Goal: Find specific page/section: Find specific page/section

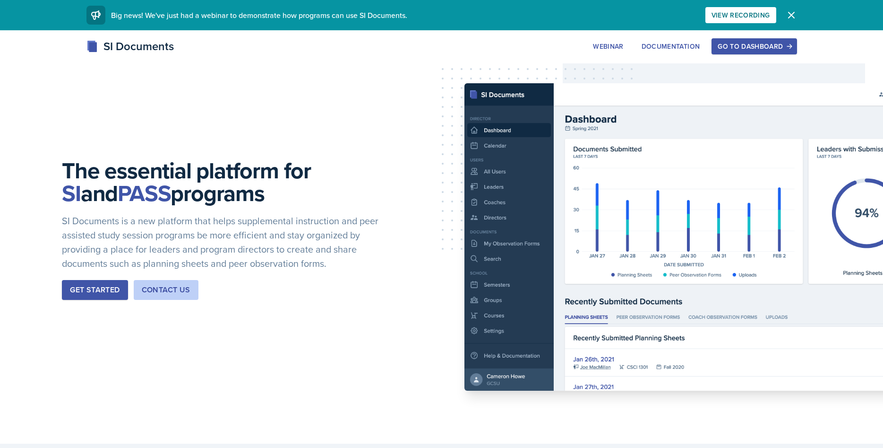
click at [717, 37] on div "The essential platform for SI and PASS programs SI Documents is a new platform …" at bounding box center [441, 236] width 883 height 413
click at [728, 44] on div "Go to Dashboard" at bounding box center [754, 47] width 73 height 8
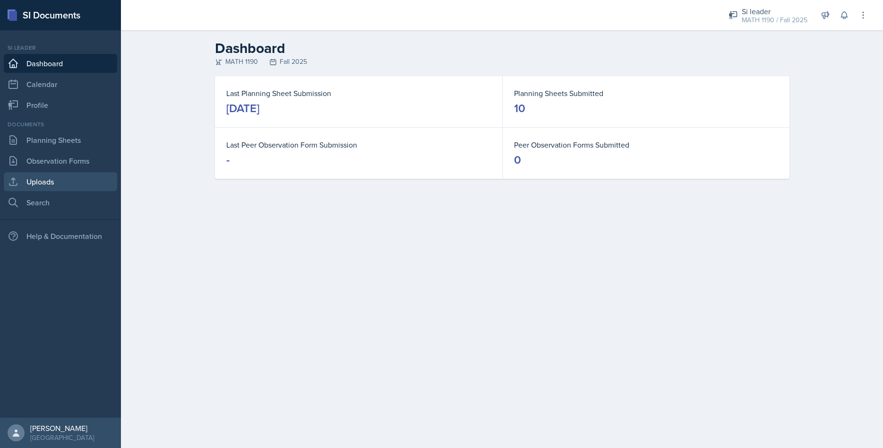
click at [38, 178] on link "Uploads" at bounding box center [60, 181] width 113 height 19
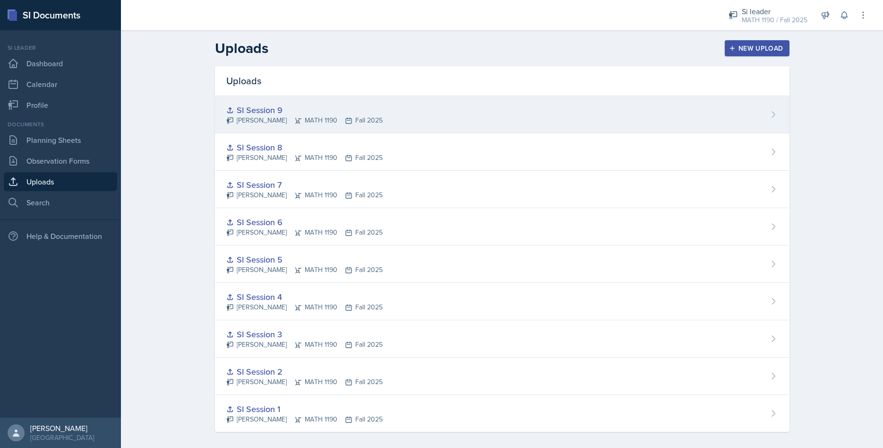
click at [255, 111] on div "SI Session 9" at bounding box center [304, 110] width 156 height 13
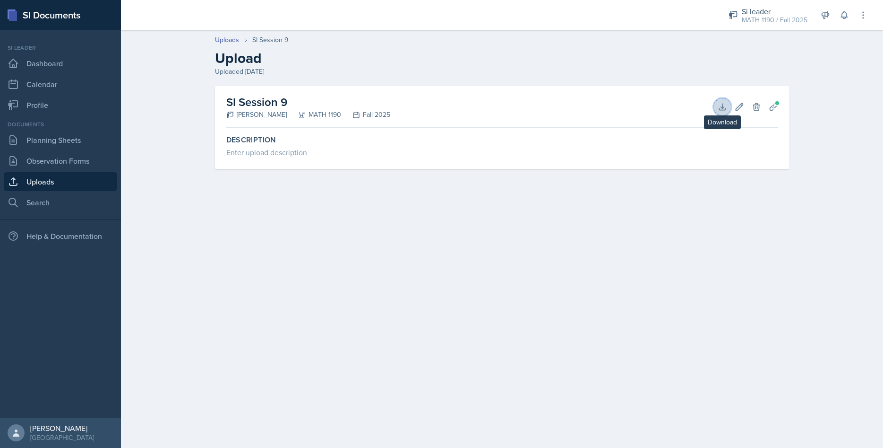
click at [724, 104] on icon at bounding box center [722, 106] width 9 height 9
